Goal: Information Seeking & Learning: Learn about a topic

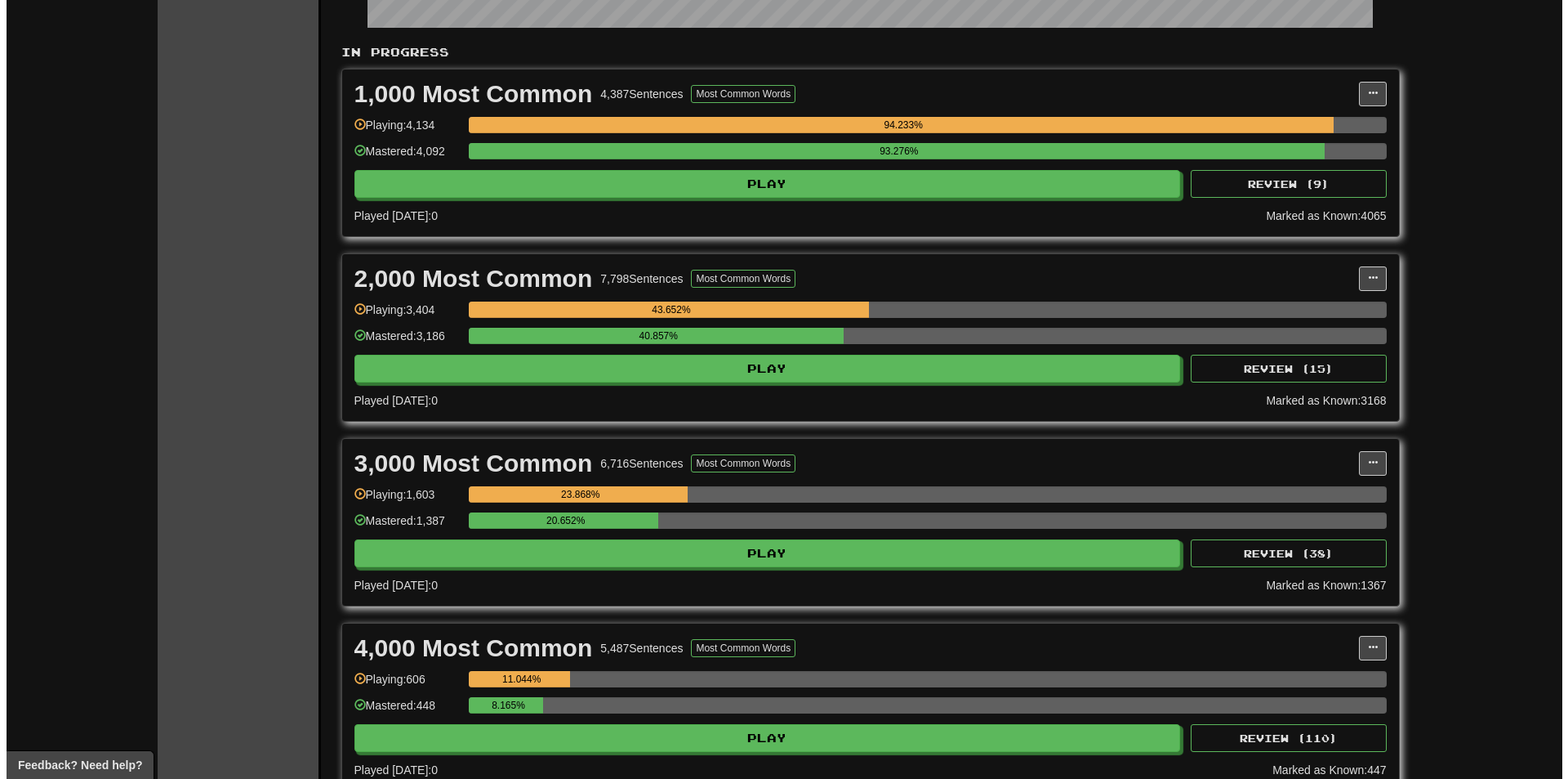
scroll to position [327, 0]
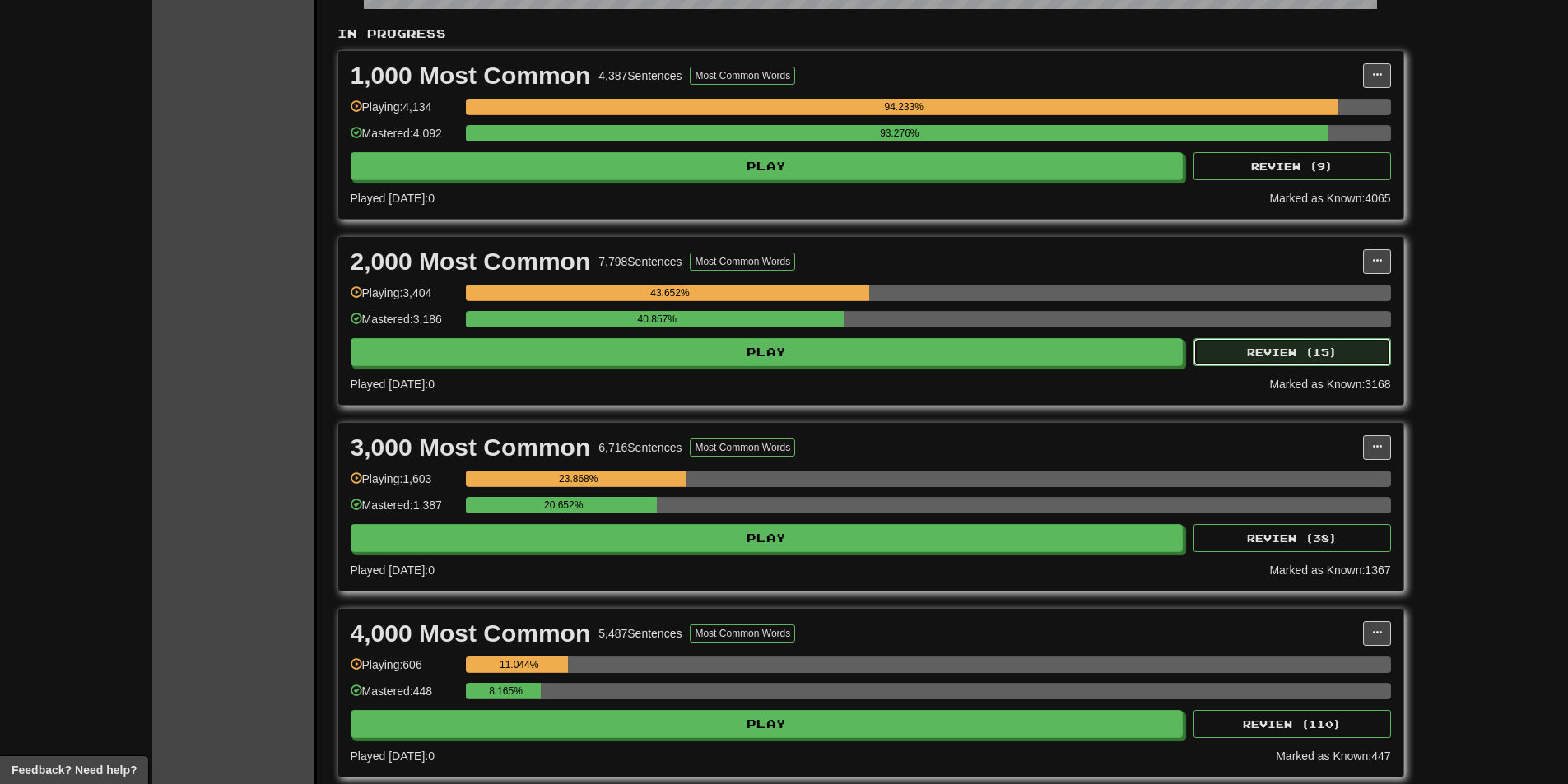
click at [1282, 347] on button "Review ( 15 )" at bounding box center [1291, 352] width 197 height 27
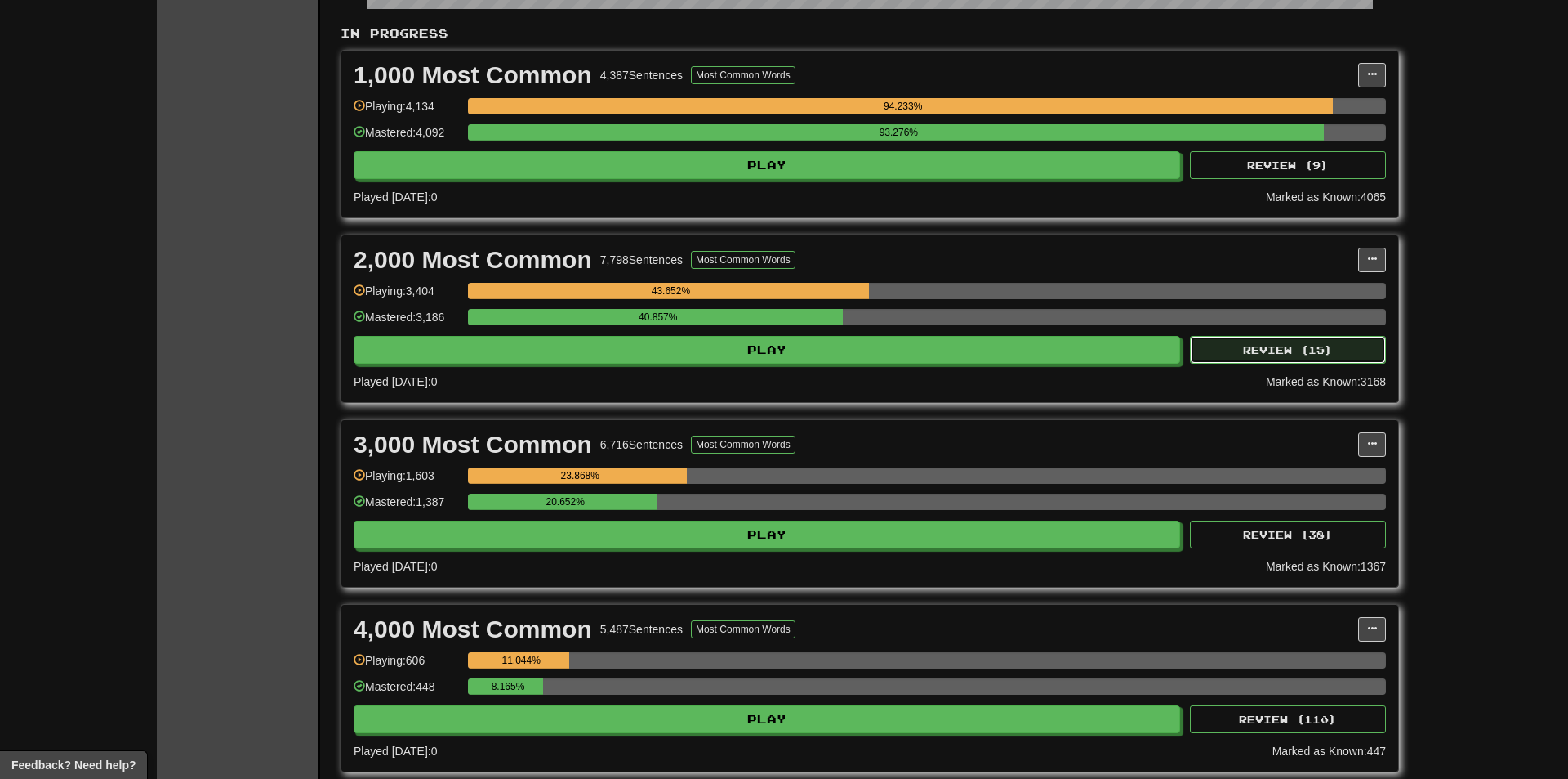
select select "**"
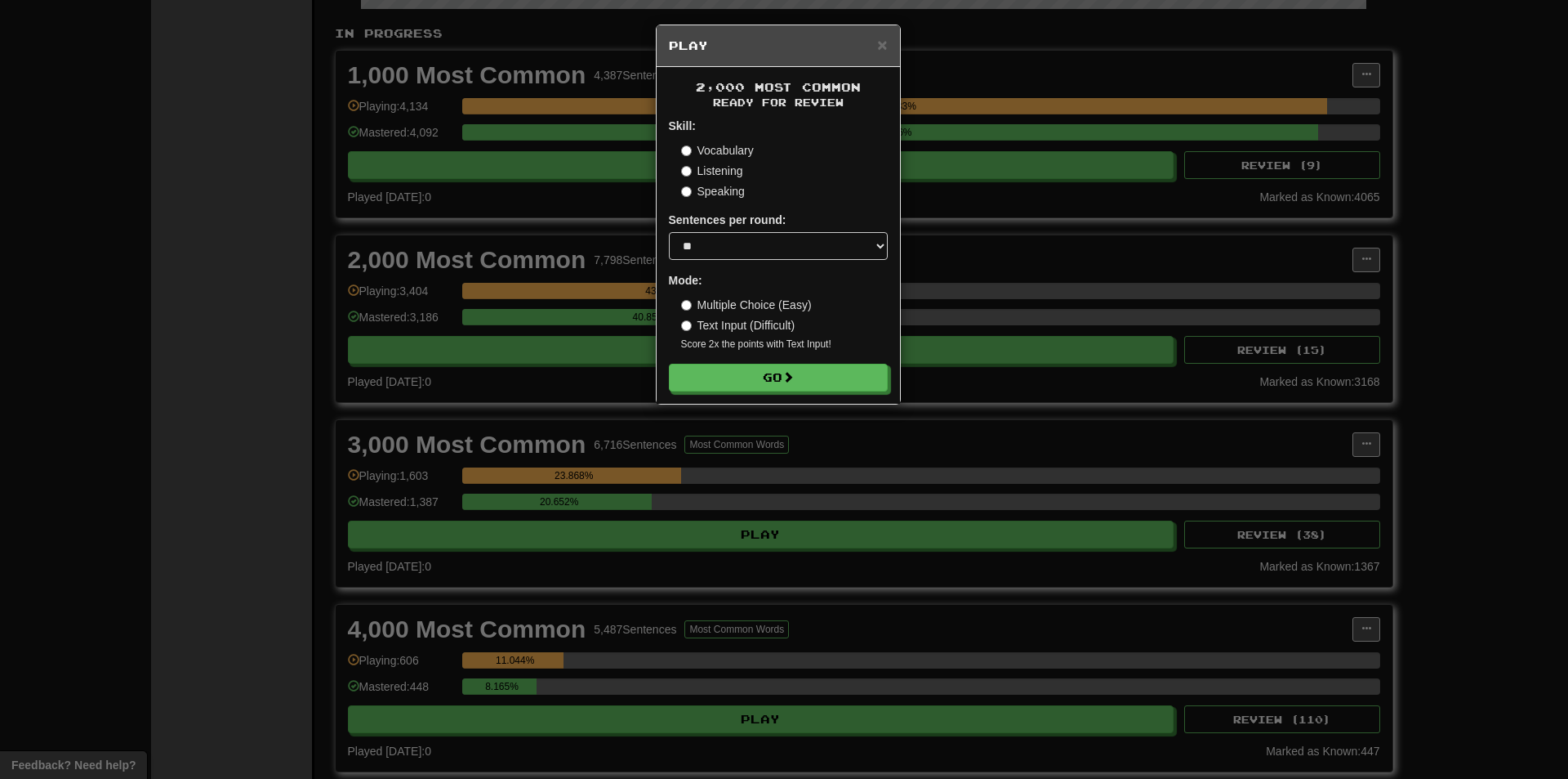
click at [767, 392] on div "2,000 Most Common Ready for Review Skill: Vocabulary Listening Speaking Sentenc…" at bounding box center [779, 235] width 244 height 336
click at [771, 392] on div "2,000 Most Common Ready for Review Skill: Vocabulary Listening Speaking Sentenc…" at bounding box center [779, 235] width 244 height 336
click at [705, 386] on button "Go" at bounding box center [779, 378] width 219 height 27
click at [1196, 194] on div "× Play 2,000 Most Common Ready for Review Skill: Vocabulary Listening Speaking …" at bounding box center [784, 389] width 1568 height 779
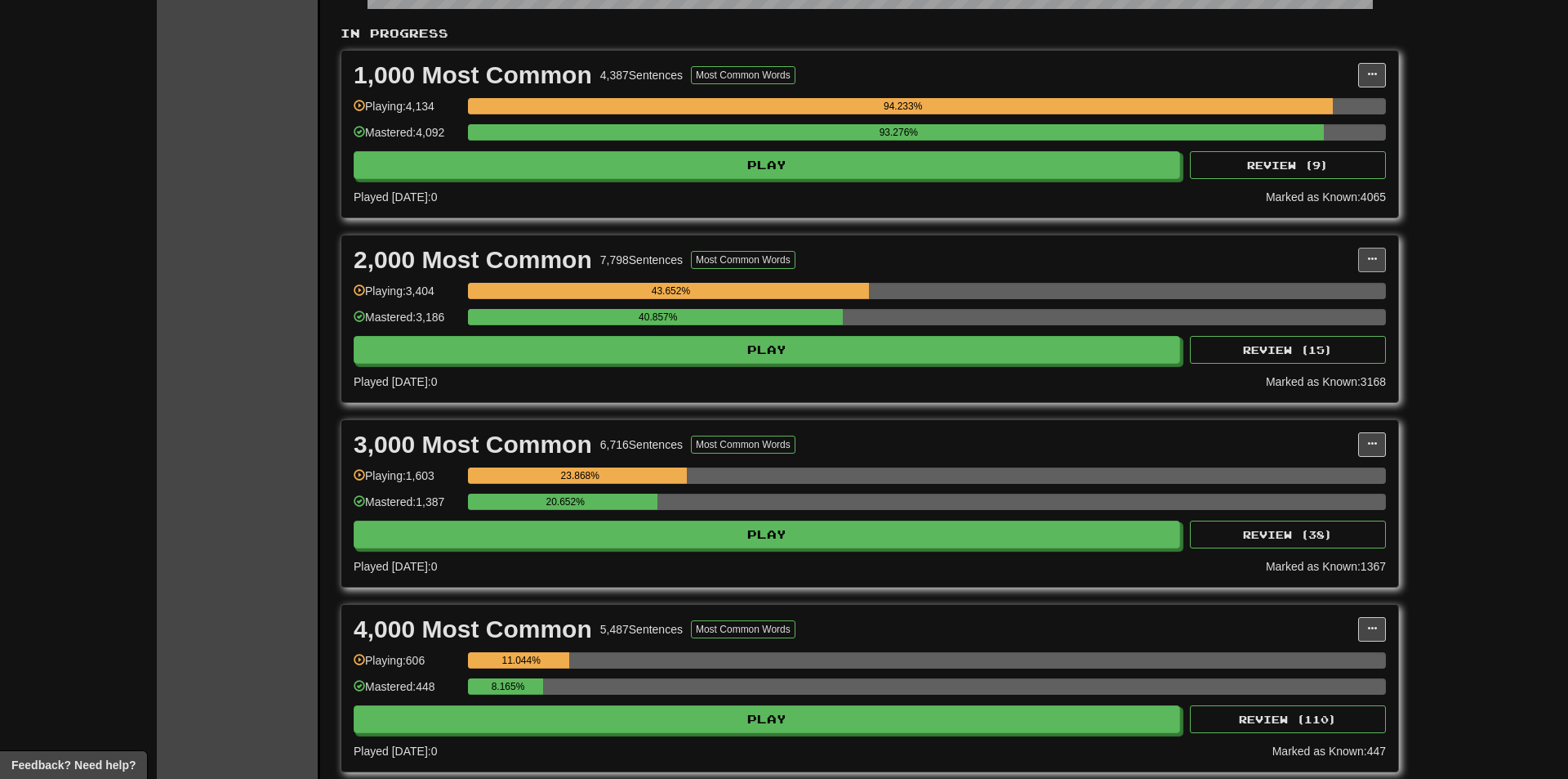
drag, startPoint x: 1375, startPoint y: 254, endPoint x: 1360, endPoint y: 259, distance: 15.8
click at [1366, 257] on div "2,000 Most Common 7,798 Sentences Most Common Words Manage Sentences Unpin from…" at bounding box center [869, 318] width 1057 height 167
click at [1367, 259] on span at bounding box center [1372, 259] width 10 height 10
click at [1279, 302] on ul "Manage Sentences Unpin from Dashboard" at bounding box center [1300, 308] width 171 height 68
click at [1367, 264] on span at bounding box center [1372, 259] width 10 height 10
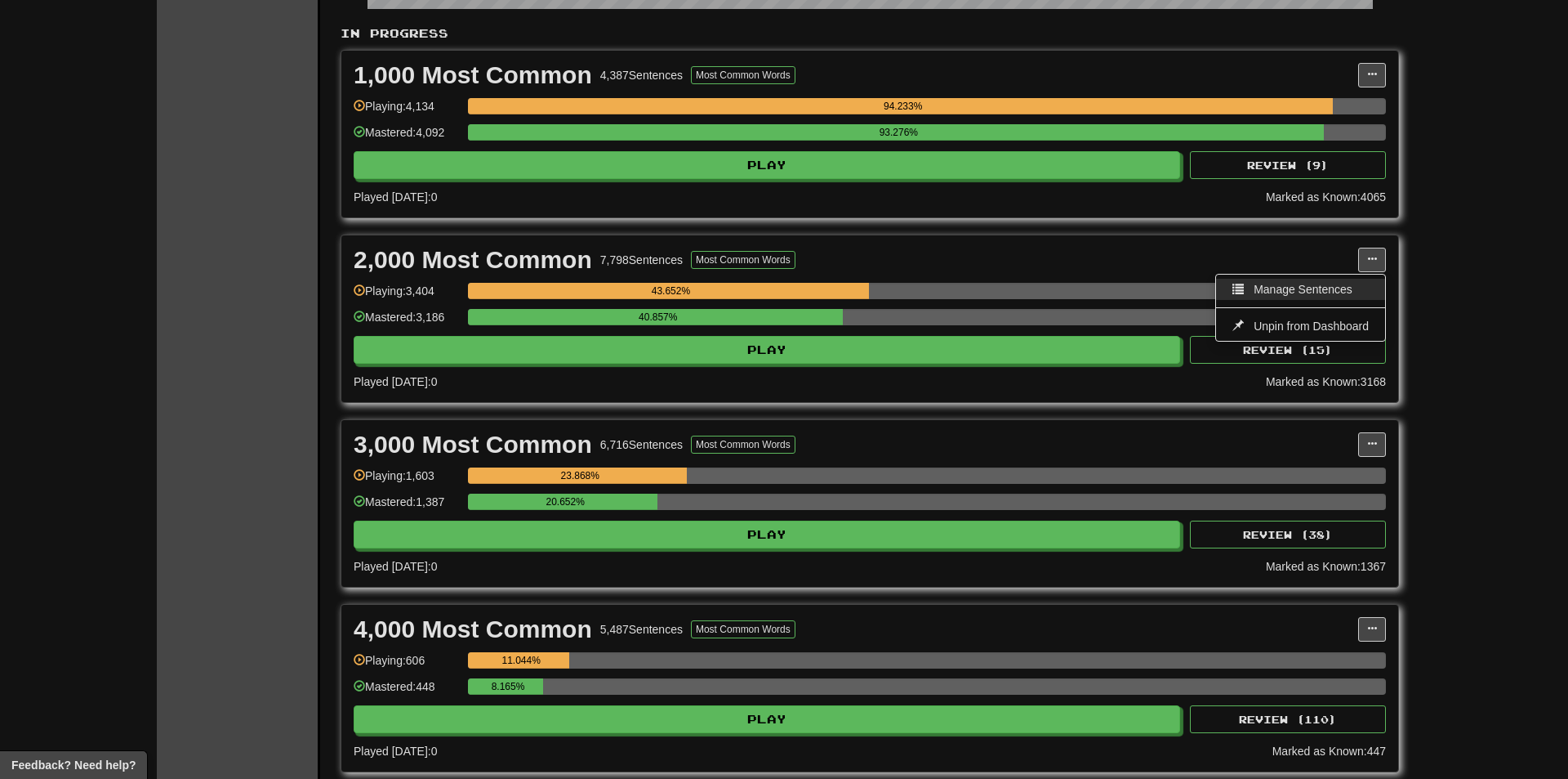
click at [1341, 287] on span "Manage Sentences" at bounding box center [1303, 289] width 98 height 13
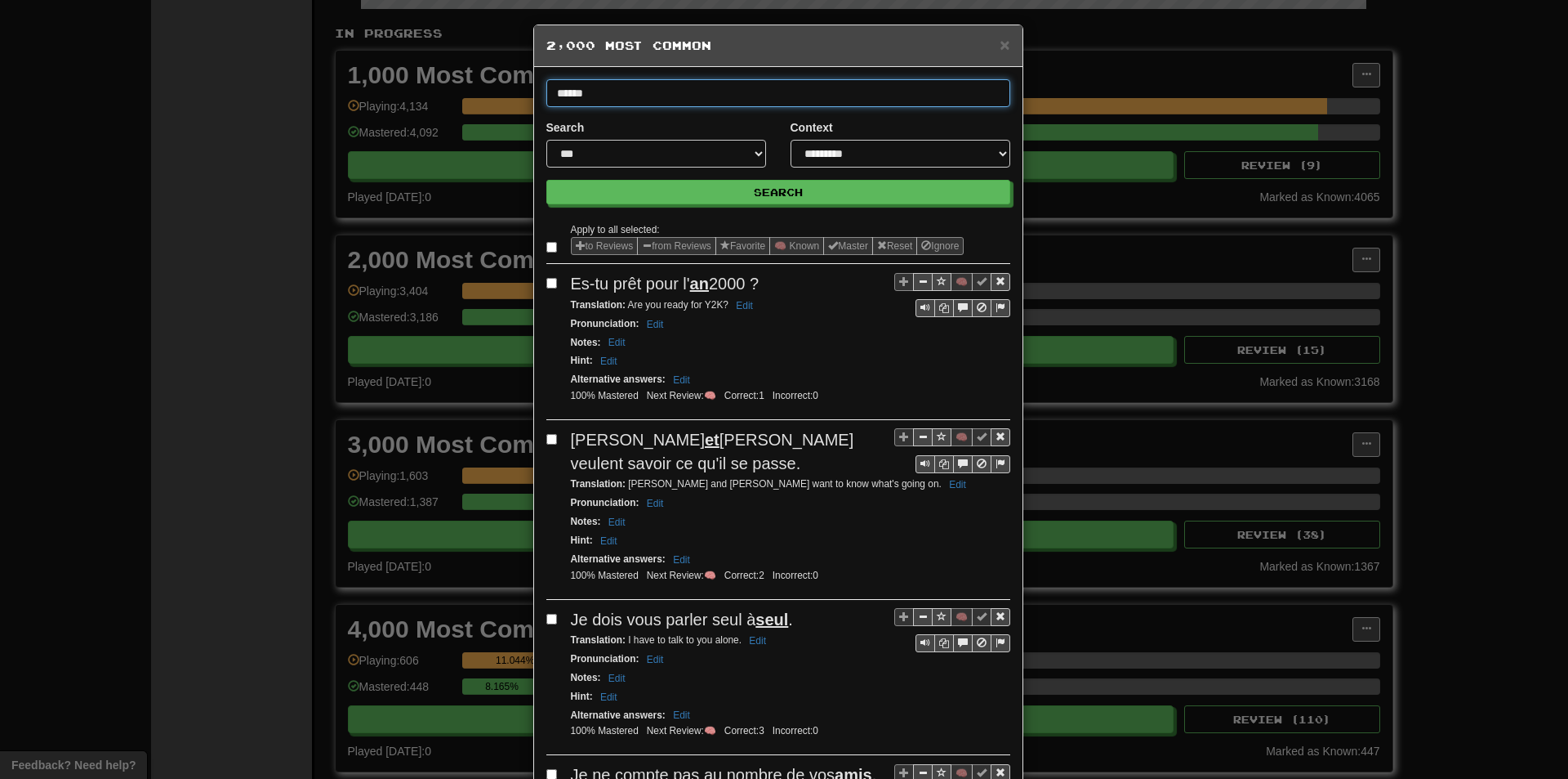
type input "******"
click at [547, 179] on button "Search" at bounding box center [779, 191] width 464 height 24
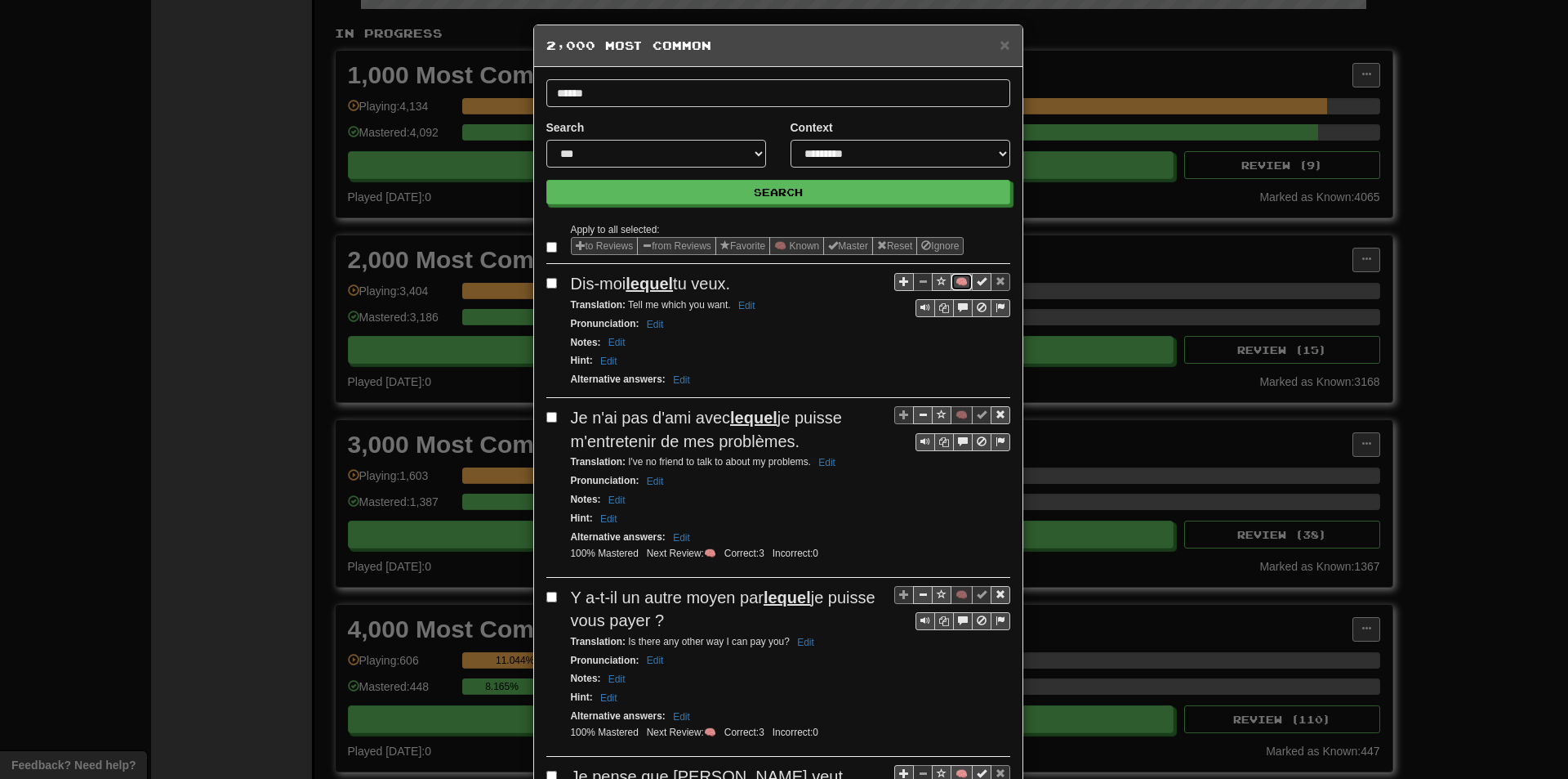
click at [961, 282] on button "🧠" at bounding box center [962, 282] width 22 height 18
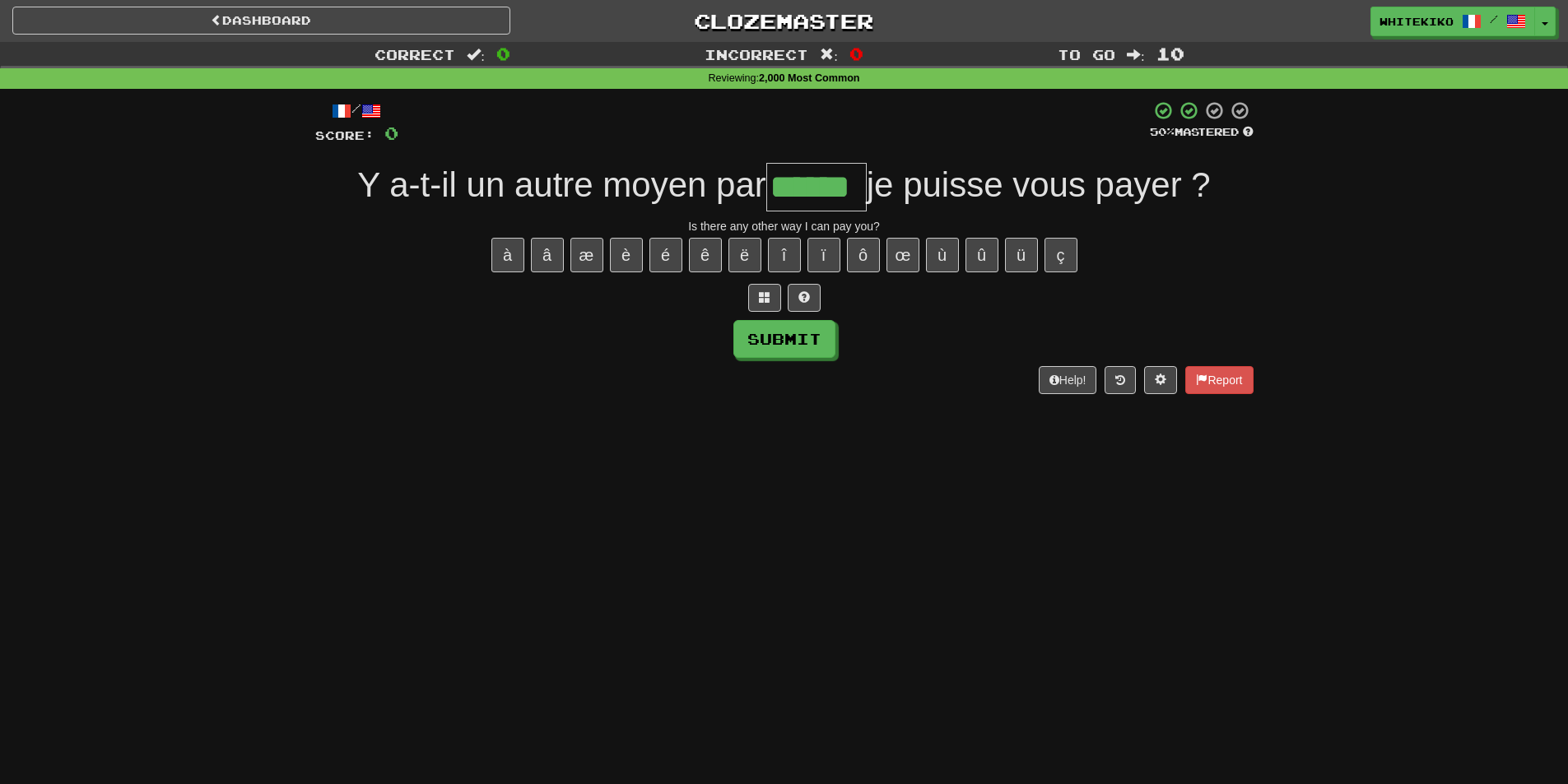
type input "******"
